Goal: Task Accomplishment & Management: Manage account settings

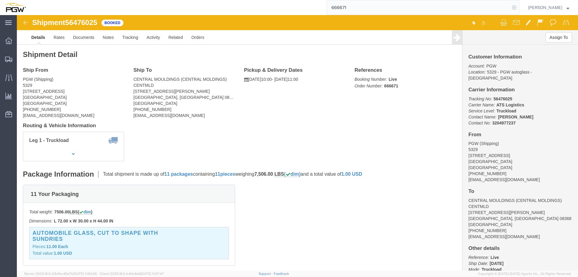
click at [516, 8] on icon at bounding box center [514, 7] width 8 height 8
click at [0, 0] on span "Location Appointment" at bounding box center [0, 0] width 0 height 0
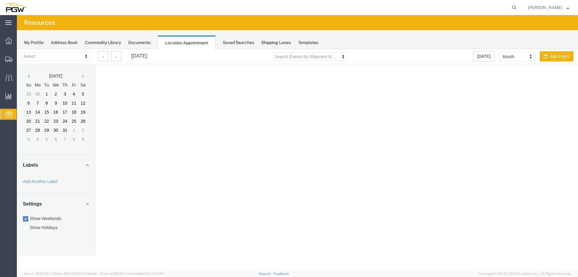
select select "28253"
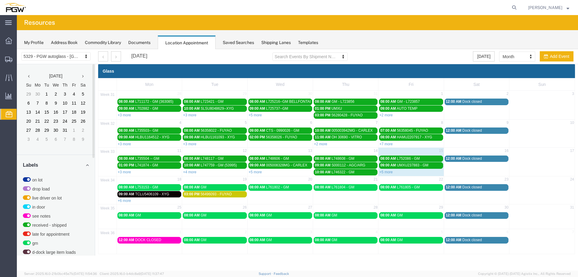
scroll to position [155, 0]
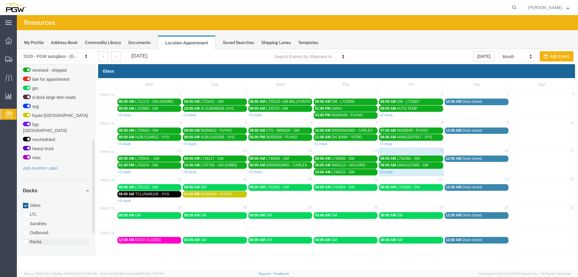
click at [33, 239] on label "Racks" at bounding box center [56, 242] width 66 height 6
click at [17, 49] on input "Racks" at bounding box center [17, 49] width 0 height 0
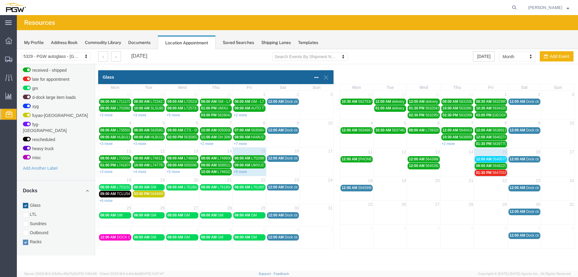
click at [363, 190] on link "12:00 AM 56459980 - [GEOGRAPHIC_DATA]" at bounding box center [357, 188] width 32 height 6
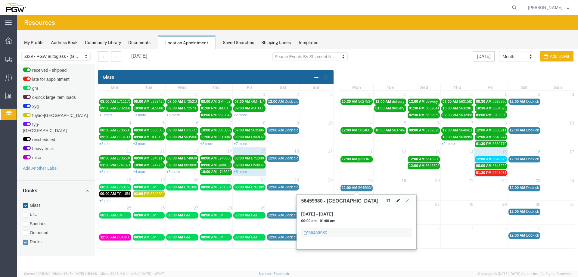
click at [398, 201] on icon at bounding box center [398, 200] width 4 height 4
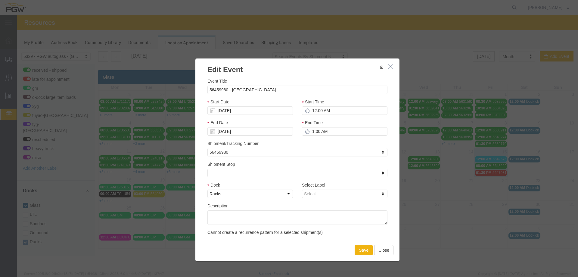
select select
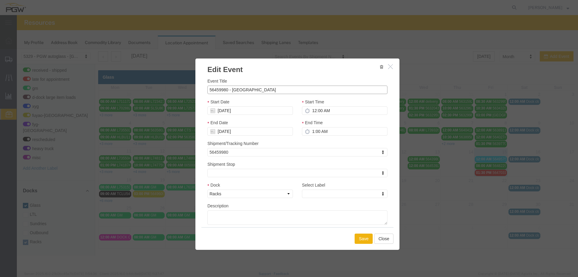
click at [296, 92] on input "56459980 - [GEOGRAPHIC_DATA]" at bounding box center [298, 90] width 180 height 8
type input "56459980 - [GEOGRAPHIC_DATA] (53987)"
click at [323, 199] on div "Select Label see notes Select Label on lot drop load live driver on lot in door…" at bounding box center [345, 192] width 95 height 21
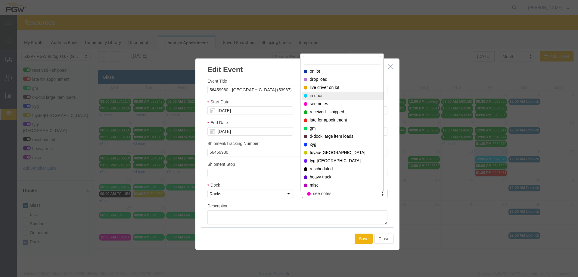
select select "220"
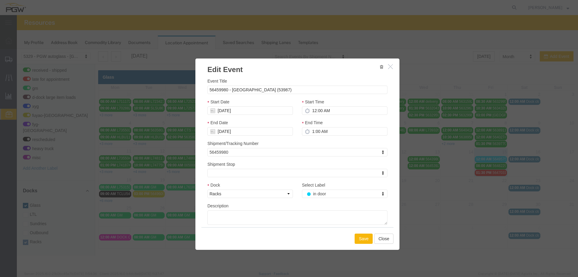
click at [363, 236] on button "Save" at bounding box center [364, 238] width 18 height 10
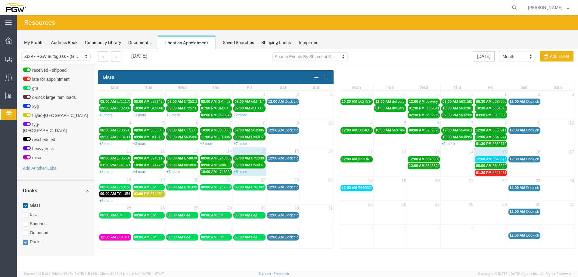
click at [480, 174] on span "01:30 PM" at bounding box center [484, 173] width 16 height 4
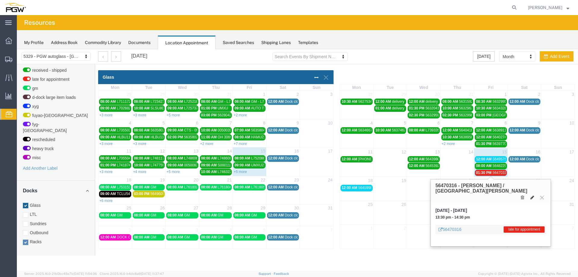
click at [532, 195] on icon at bounding box center [533, 197] width 4 height 4
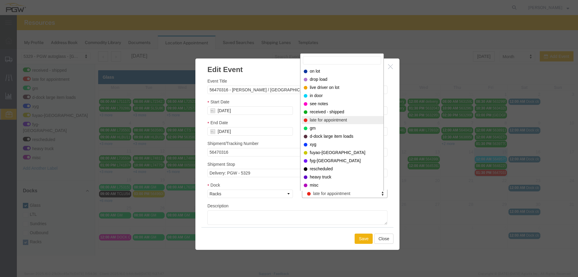
select select "200"
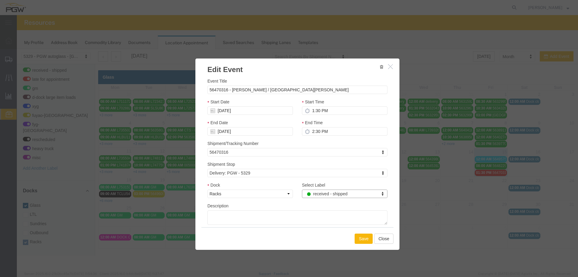
click at [365, 237] on button "Save" at bounding box center [364, 238] width 18 height 10
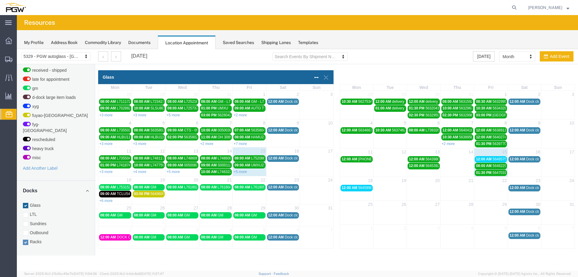
click at [491, 160] on span "12:00 AM" at bounding box center [484, 159] width 16 height 4
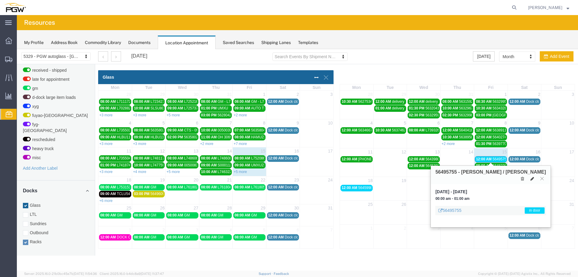
click at [532, 177] on icon at bounding box center [533, 179] width 4 height 4
select select "100"
select select "3"
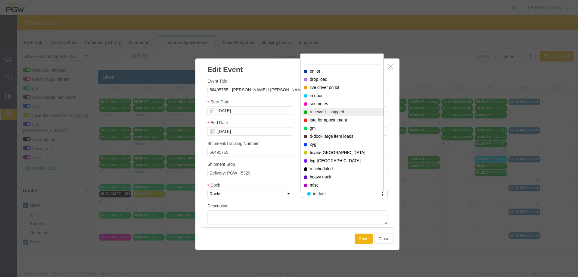
select select "200"
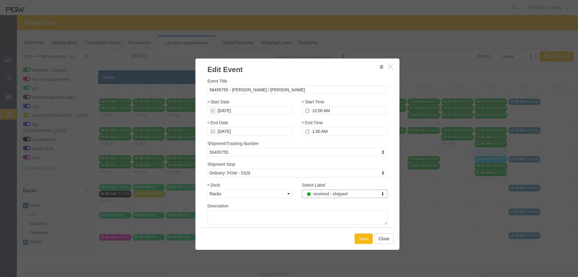
click at [363, 235] on button "Save" at bounding box center [364, 238] width 18 height 10
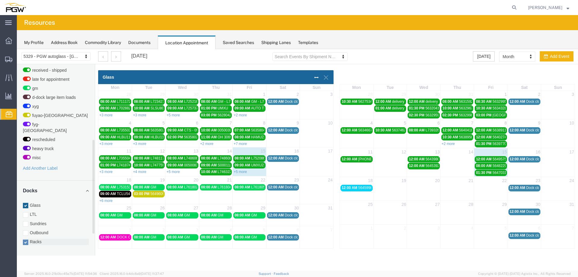
click at [43, 239] on label "Racks" at bounding box center [56, 242] width 66 height 6
click at [17, 49] on input "Racks" at bounding box center [17, 49] width 0 height 0
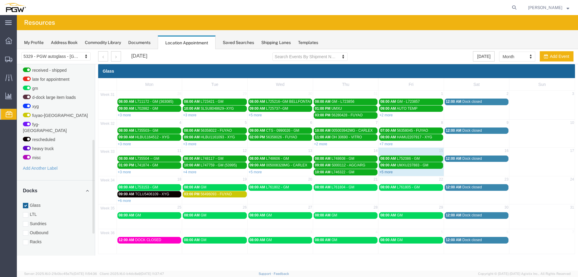
click at [384, 173] on link "+5 more" at bounding box center [386, 172] width 13 height 4
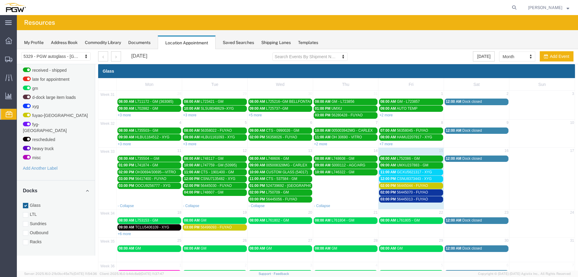
click at [399, 171] on span "GCXU5621317 - XYG" at bounding box center [414, 172] width 35 height 4
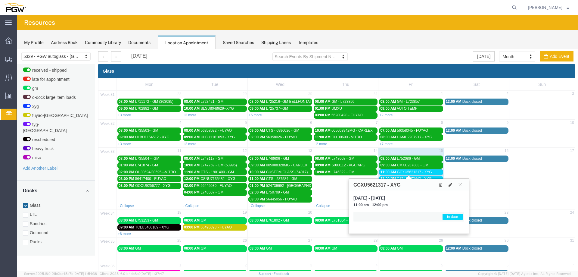
click at [455, 186] on div at bounding box center [451, 184] width 28 height 7
click at [453, 186] on button at bounding box center [450, 184] width 8 height 6
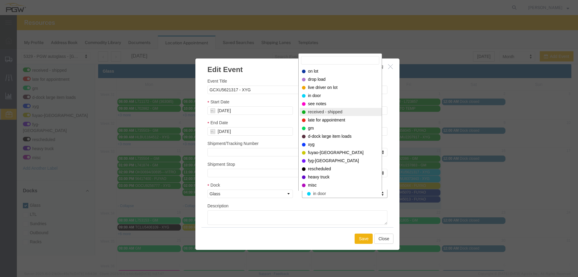
select select "200"
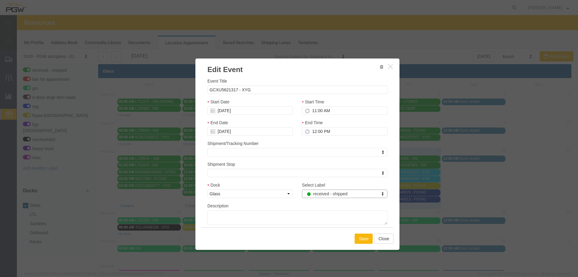
click at [362, 237] on button "Save" at bounding box center [364, 238] width 18 height 10
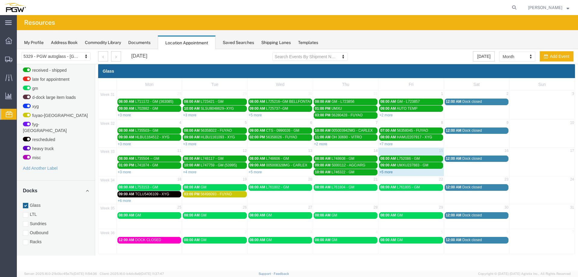
click at [384, 171] on link "+5 more" at bounding box center [386, 172] width 13 height 4
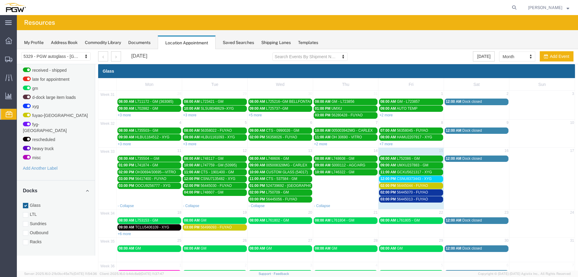
click at [386, 177] on span "12:00 PM" at bounding box center [388, 179] width 16 height 4
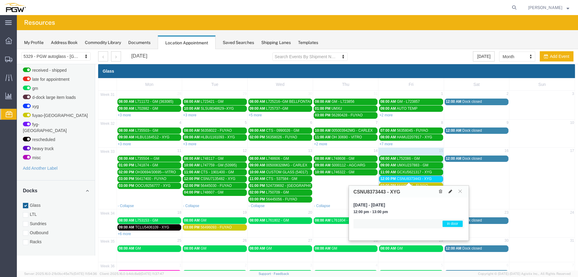
click at [451, 192] on icon at bounding box center [451, 191] width 4 height 4
select select "1"
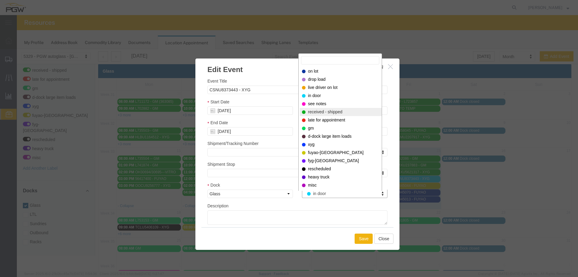
select select "200"
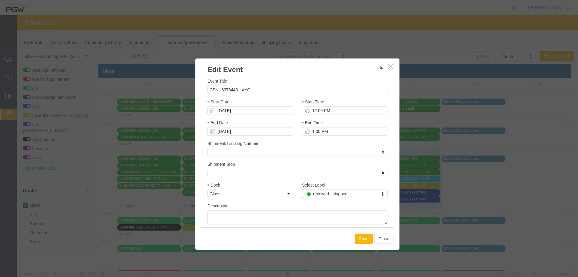
click at [363, 239] on button "Save" at bounding box center [364, 238] width 18 height 10
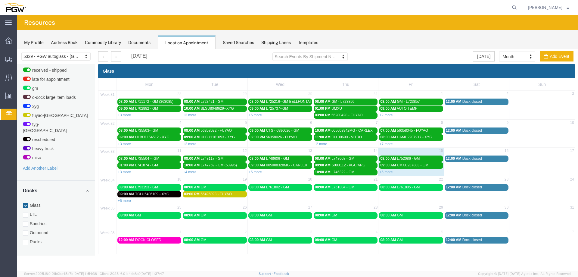
drag, startPoint x: 385, startPoint y: 171, endPoint x: 395, endPoint y: 176, distance: 11.4
click at [385, 172] on link "+5 more" at bounding box center [386, 172] width 13 height 4
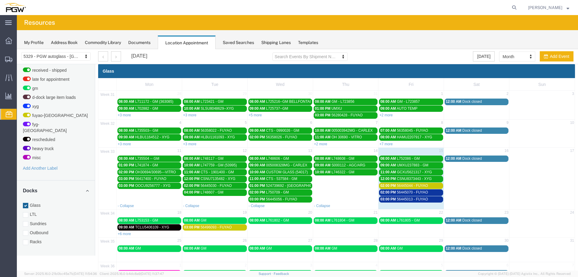
click at [397, 191] on span "56445070 - FUYAO" at bounding box center [412, 192] width 31 height 4
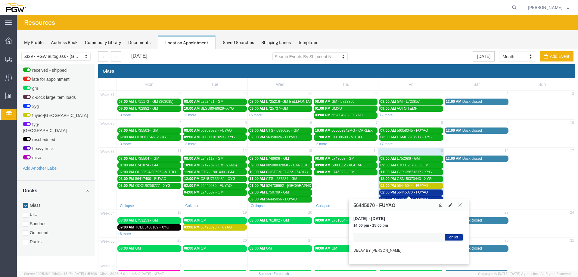
click at [449, 203] on icon at bounding box center [451, 205] width 4 height 4
select select "1"
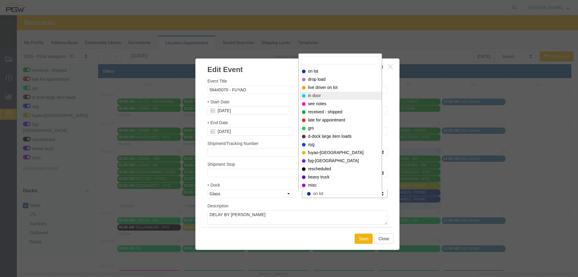
select select "220"
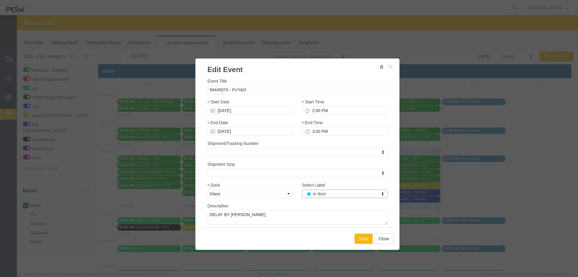
click at [360, 234] on button "Save" at bounding box center [364, 238] width 18 height 10
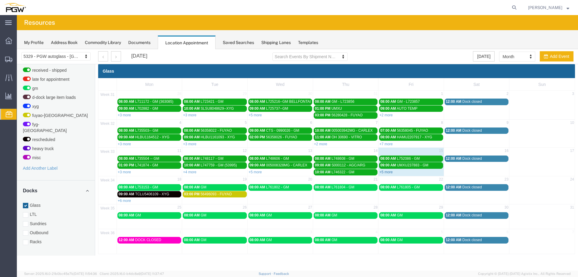
click at [387, 171] on link "+5 more" at bounding box center [386, 172] width 13 height 4
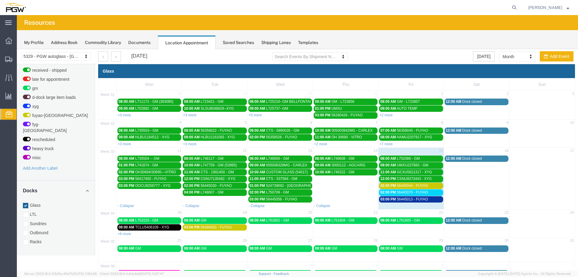
click at [400, 200] on span "56445013 - FUYAO" at bounding box center [412, 199] width 31 height 4
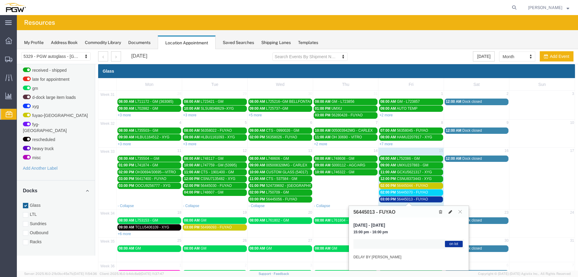
click at [451, 211] on icon at bounding box center [451, 212] width 4 height 4
select select "1"
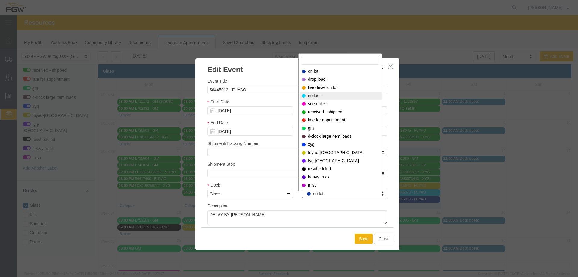
select select "220"
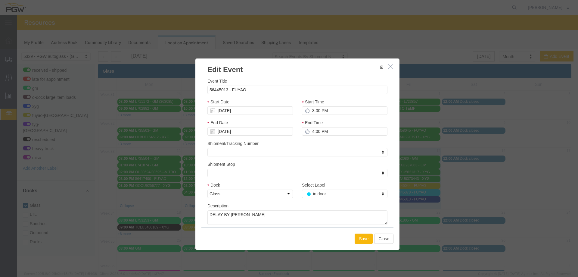
click at [360, 237] on button "Save" at bounding box center [364, 238] width 18 height 10
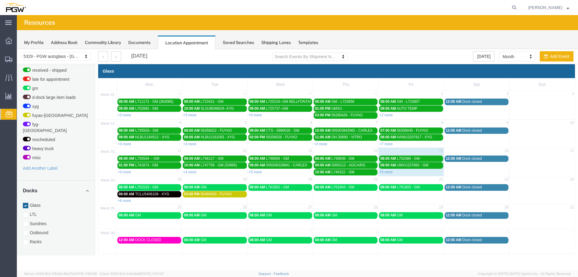
click at [382, 172] on link "+5 more" at bounding box center [386, 172] width 13 height 4
